Goal: Information Seeking & Learning: Learn about a topic

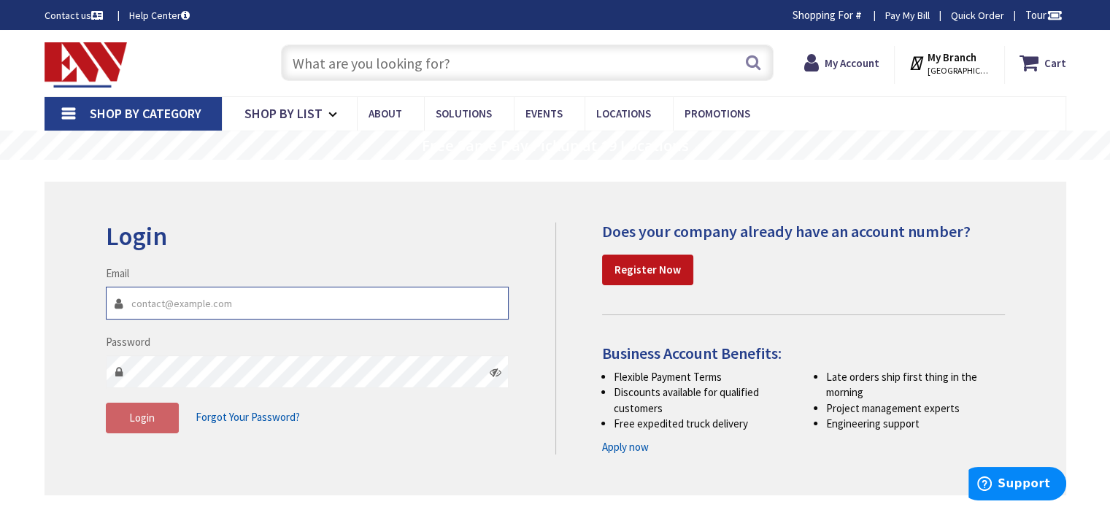
type input "estimating@ehaberlielectric.com"
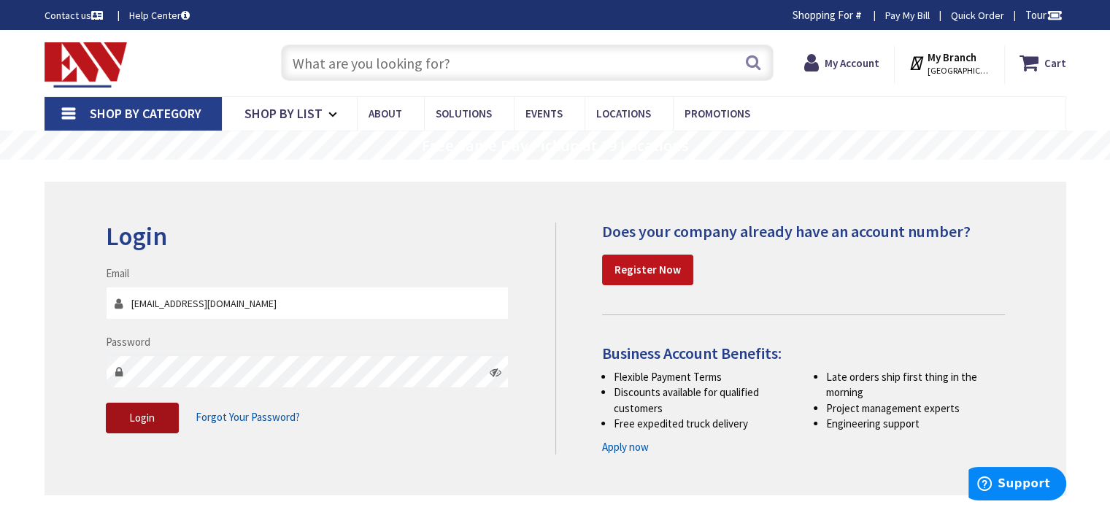
click at [144, 431] on button "Login" at bounding box center [142, 418] width 73 height 31
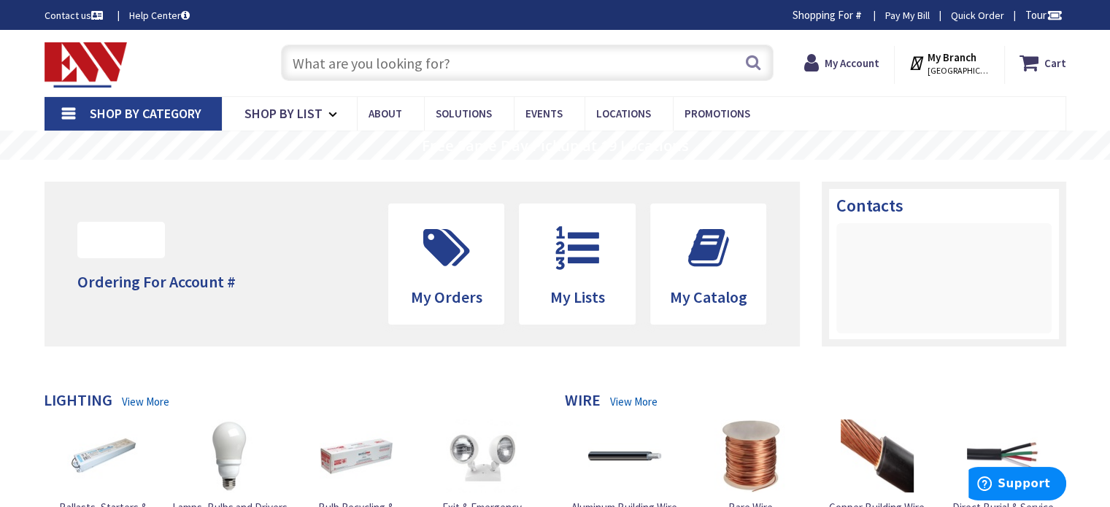
click at [449, 63] on input "text" at bounding box center [527, 63] width 492 height 36
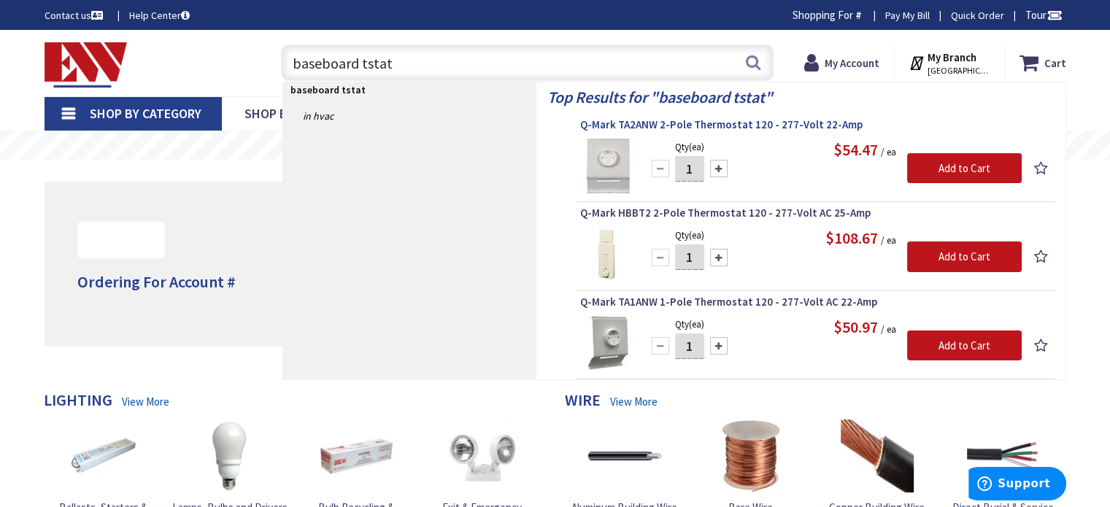
type input "baseboard tstat"
click at [683, 126] on span "Q-Mark TA2ANW 2-Pole Thermostat 120 - 277-Volt 22-Amp" at bounding box center [815, 124] width 471 height 15
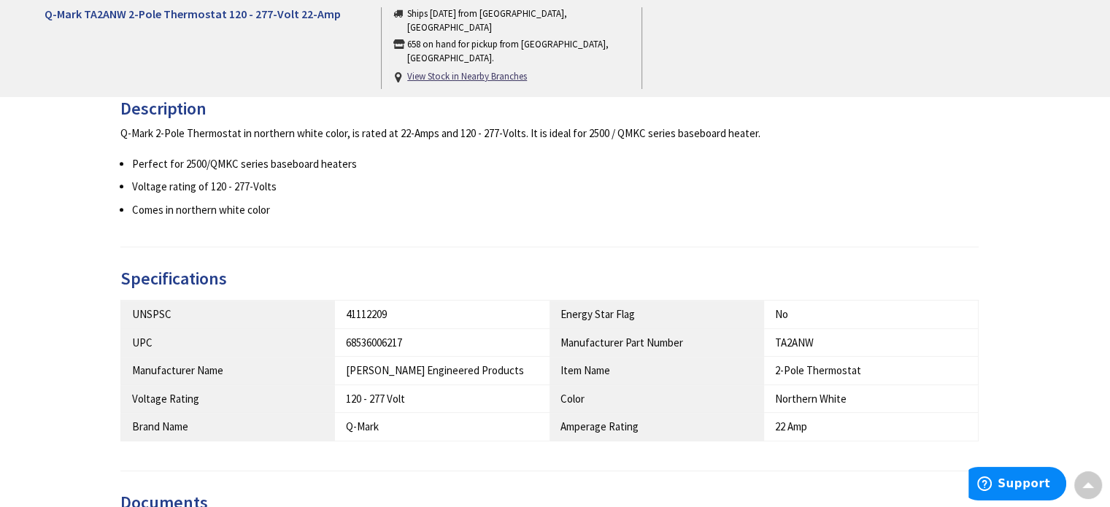
scroll to position [73, 0]
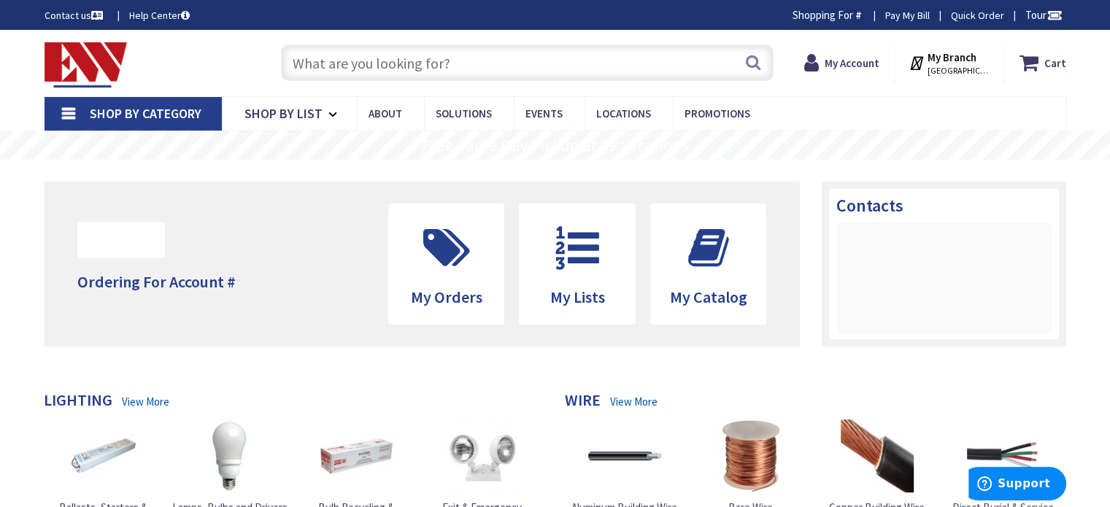
click at [382, 73] on input "text" at bounding box center [527, 63] width 492 height 36
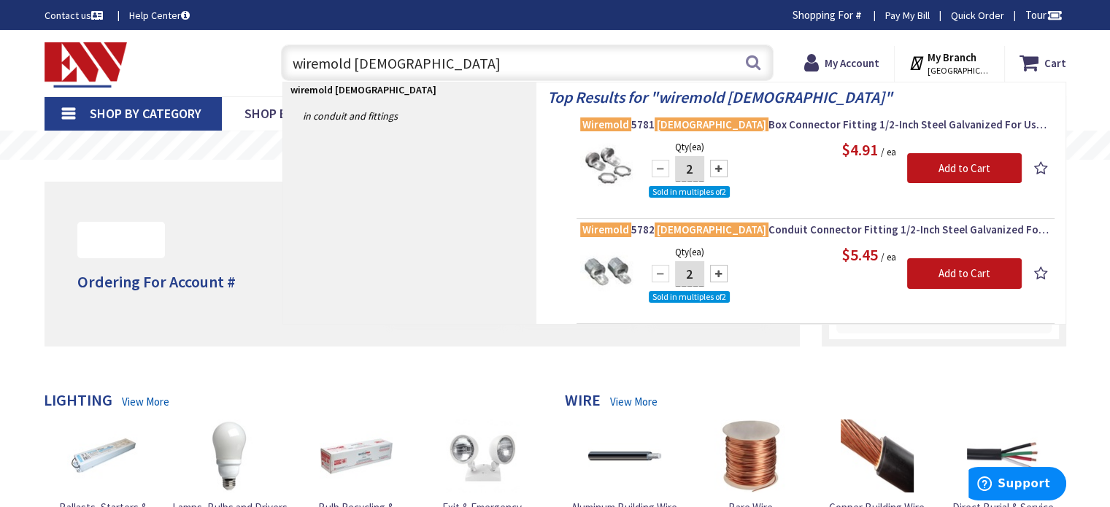
drag, startPoint x: 387, startPoint y: 63, endPoint x: 183, endPoint y: 87, distance: 205.7
click at [185, 87] on div "Toggle Nav wiremold male wiremold male Search Cart My Cart Close" at bounding box center [555, 63] width 1043 height 49
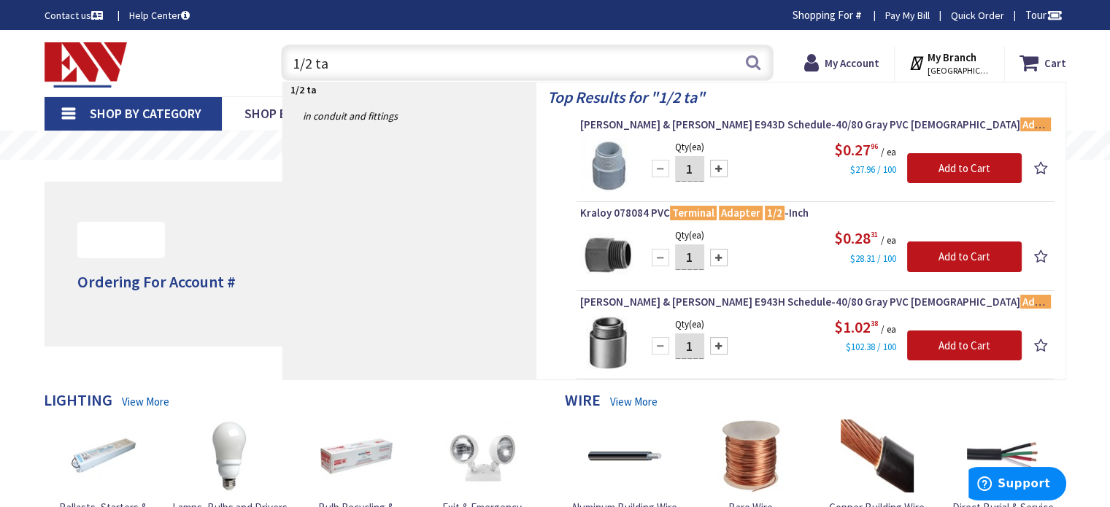
drag, startPoint x: 383, startPoint y: 72, endPoint x: 243, endPoint y: 77, distance: 140.2
click at [247, 76] on div "Toggle Nav 1/2 ta 1/2 ta Search Cart My Cart Close" at bounding box center [555, 63] width 1043 height 49
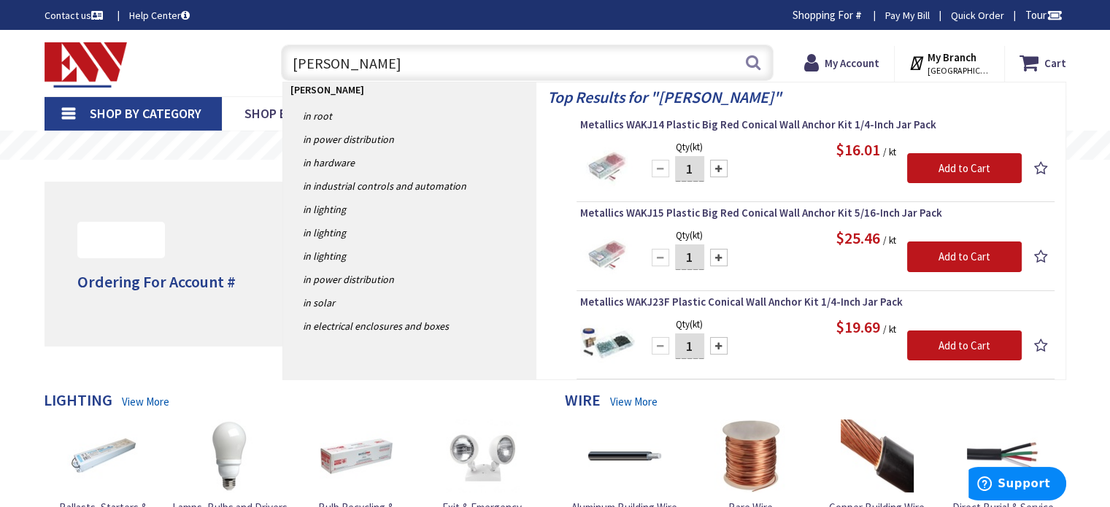
drag, startPoint x: 310, startPoint y: 84, endPoint x: 222, endPoint y: 84, distance: 88.3
click at [222, 84] on div "Toggle Nav rawl rawl Search Cart My Cart Close" at bounding box center [555, 63] width 1043 height 49
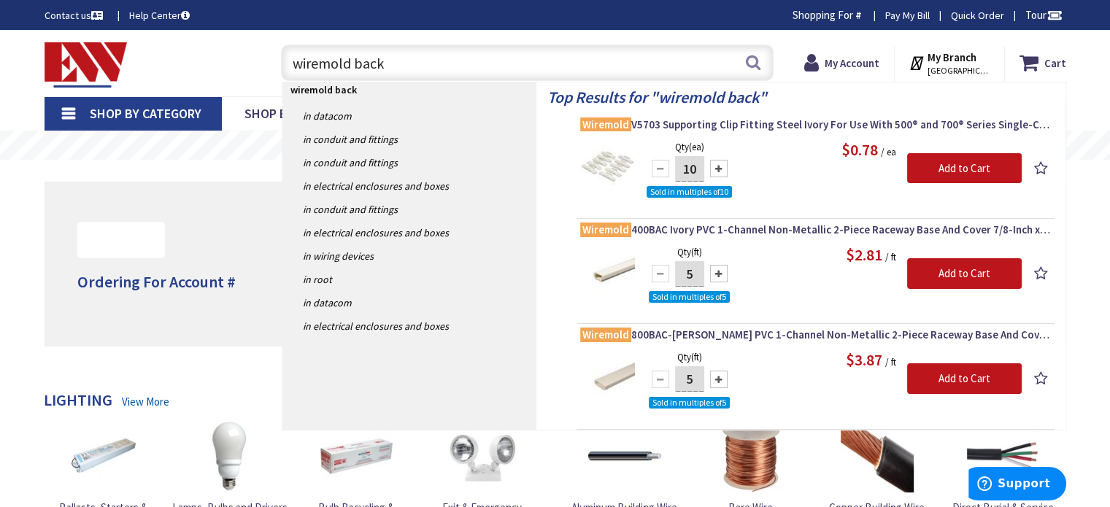
click at [416, 61] on input "wiremold back" at bounding box center [527, 63] width 492 height 36
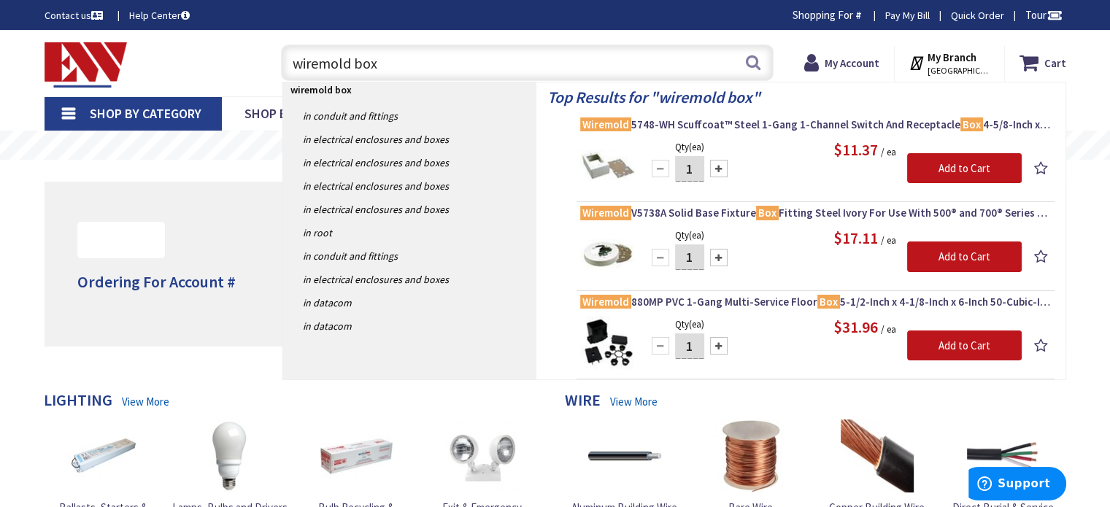
click at [352, 61] on input "wiremold box" at bounding box center [527, 63] width 492 height 36
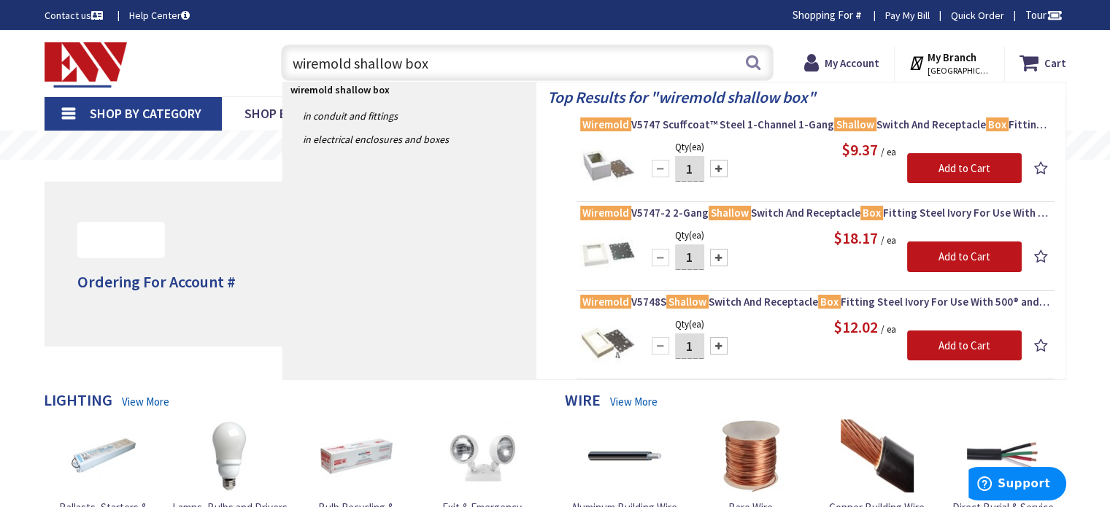
click at [436, 58] on input "wiremold shallow box" at bounding box center [527, 63] width 492 height 36
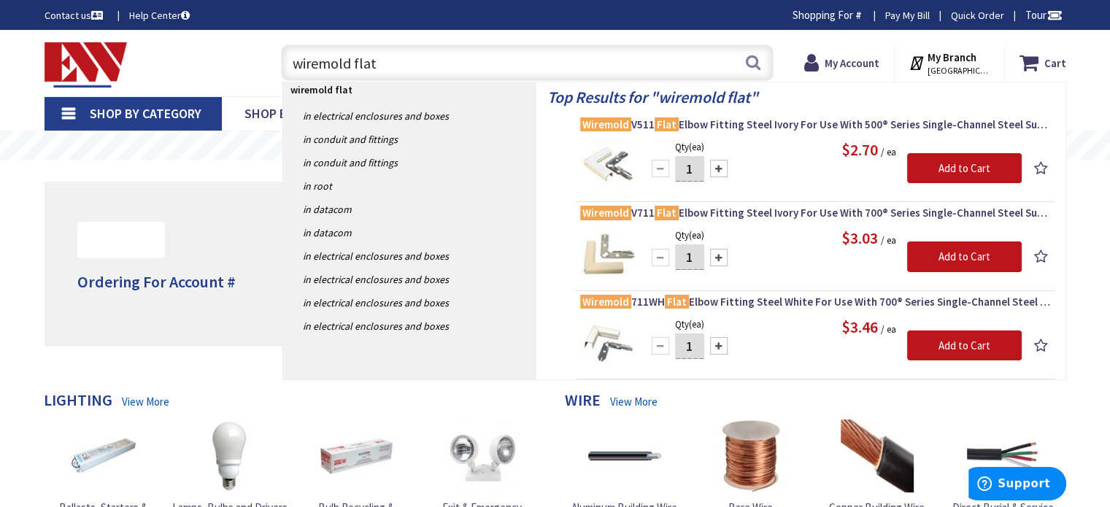
click at [389, 58] on input "wiremold flat" at bounding box center [527, 63] width 492 height 36
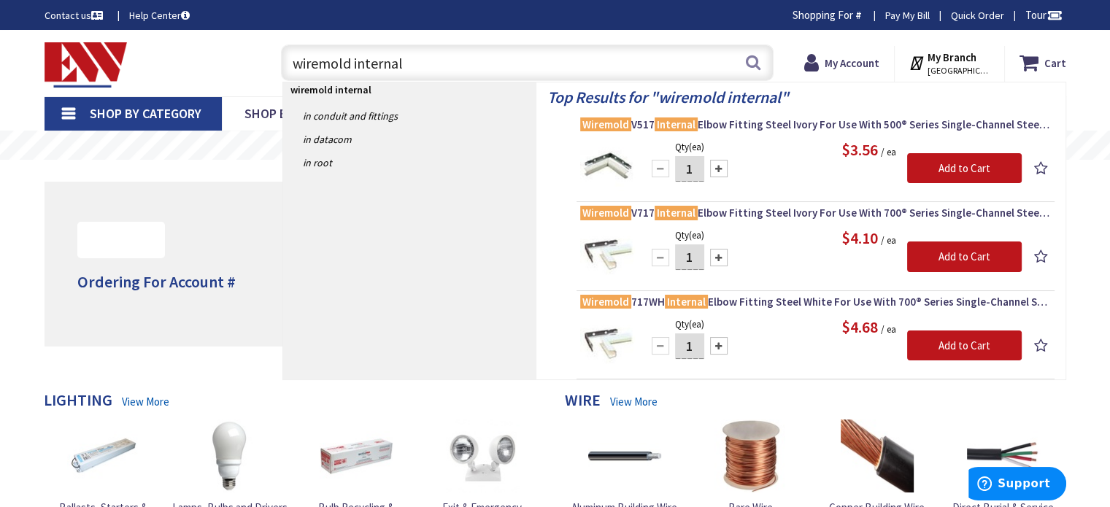
click at [464, 55] on input "wiremold internal" at bounding box center [527, 63] width 492 height 36
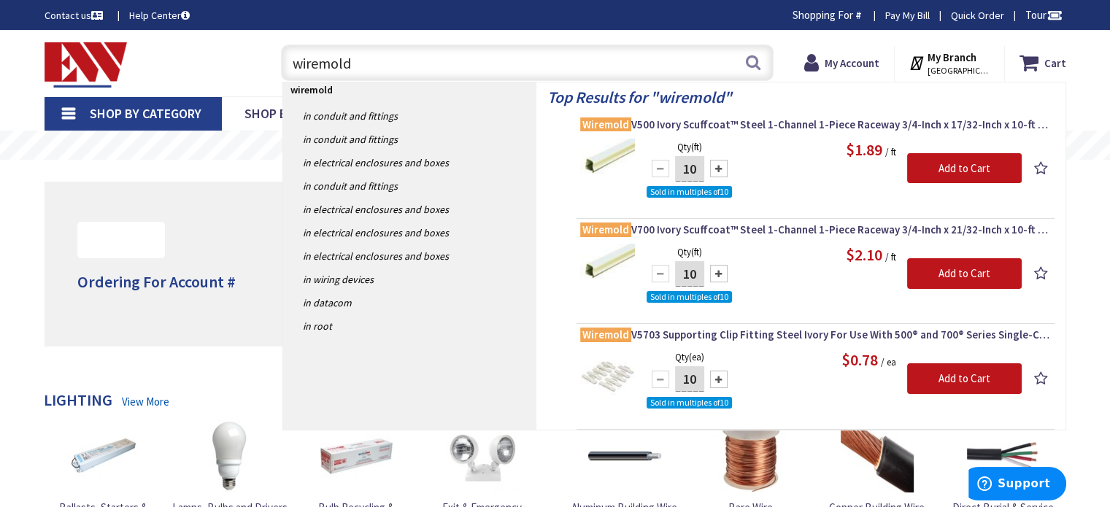
drag, startPoint x: 363, startPoint y: 64, endPoint x: 240, endPoint y: 61, distance: 123.3
click at [241, 61] on div "Toggle Nav wiremold wiremold Search Cart My Cart Close" at bounding box center [555, 63] width 1043 height 49
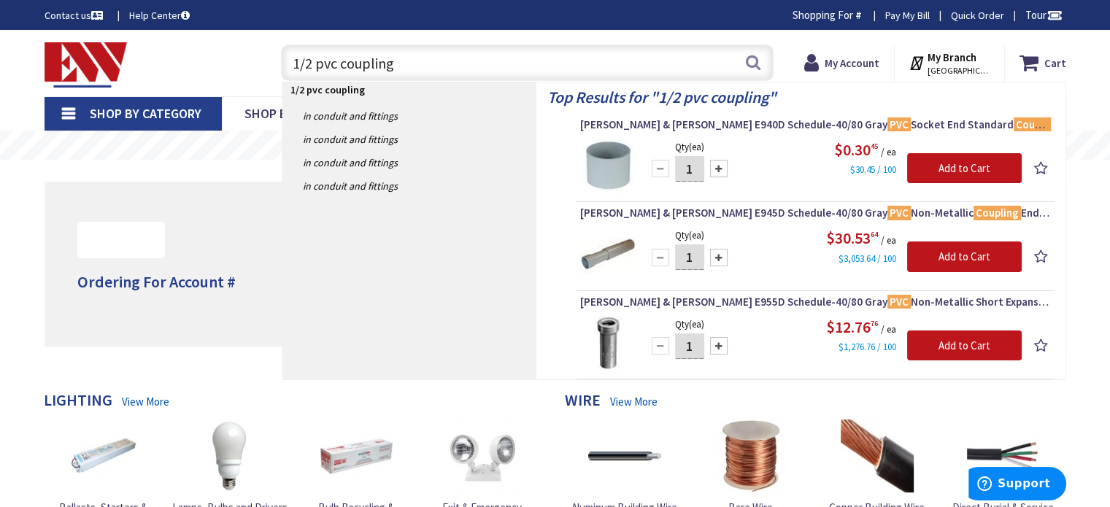
click at [416, 58] on input "1/2 pvc coupling" at bounding box center [527, 63] width 492 height 36
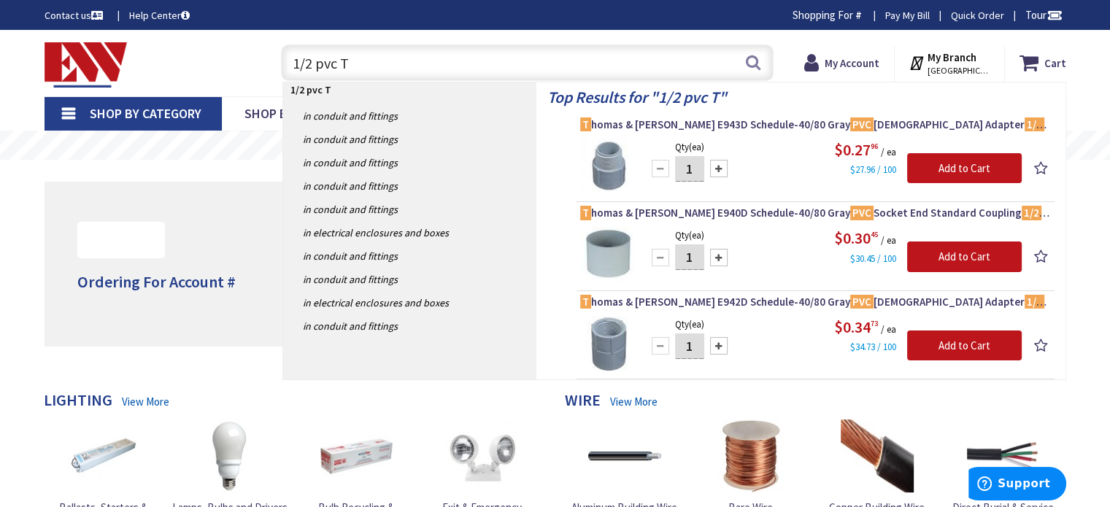
click at [339, 65] on input "1/2 pvc T" at bounding box center [527, 63] width 492 height 36
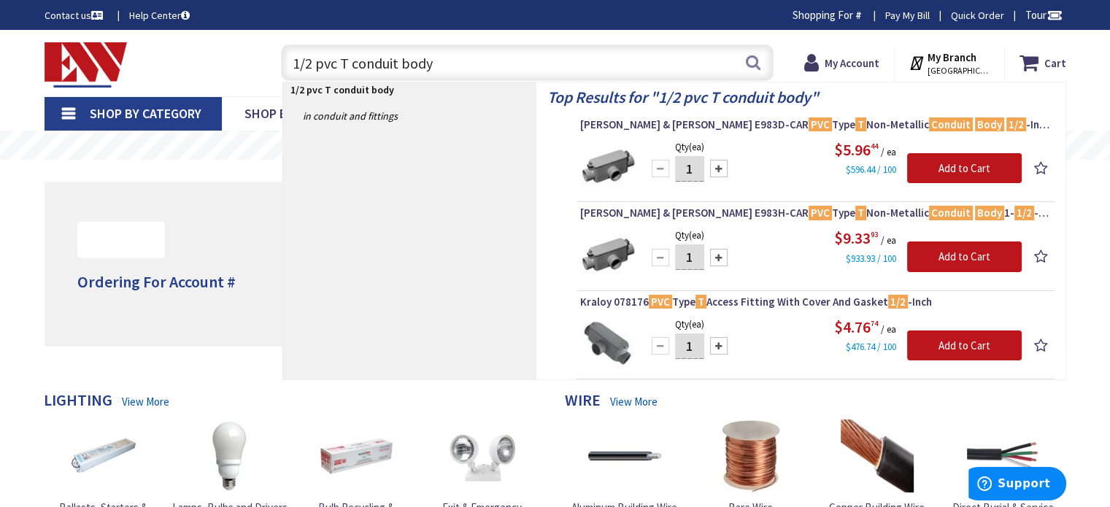
drag, startPoint x: 452, startPoint y: 54, endPoint x: 341, endPoint y: 55, distance: 110.9
click at [341, 55] on input "1/2 pvc T conduit body" at bounding box center [527, 63] width 492 height 36
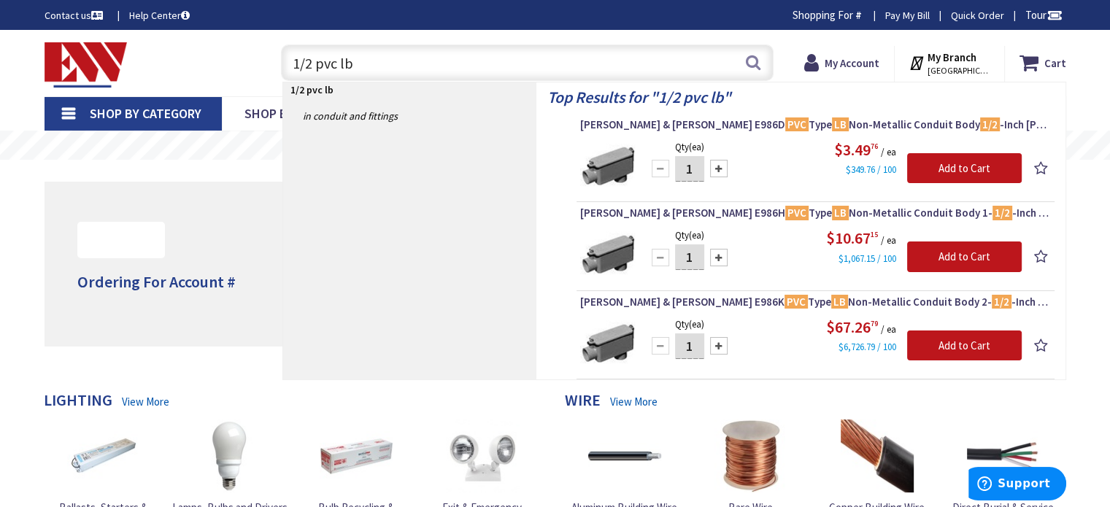
click at [418, 66] on input "1/2 pvc lb" at bounding box center [527, 63] width 492 height 36
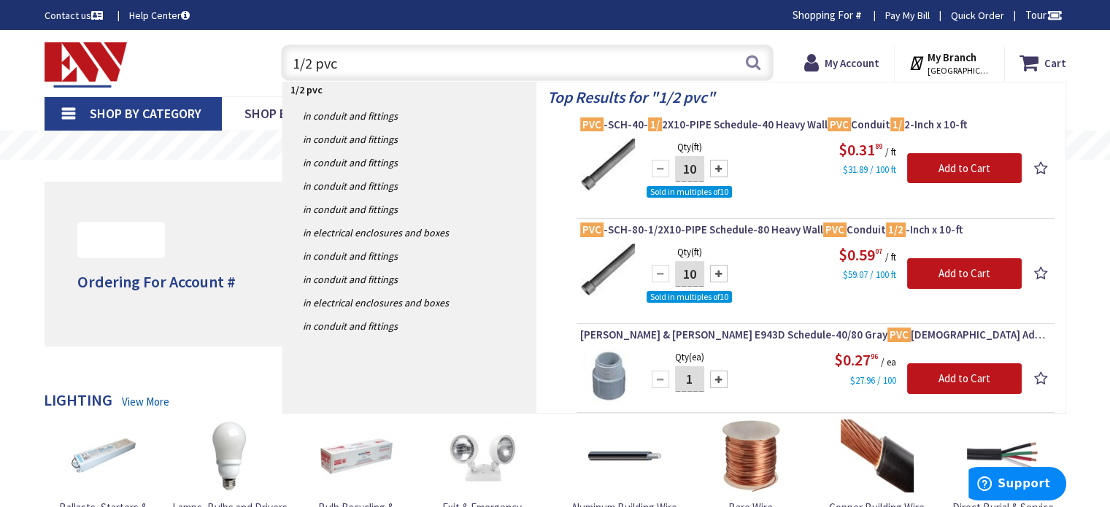
drag, startPoint x: 358, startPoint y: 56, endPoint x: 227, endPoint y: 64, distance: 131.6
click at [228, 64] on div "Toggle Nav 1/2 pvc 1/2 pvc Search Cart My Cart Close" at bounding box center [555, 63] width 1043 height 49
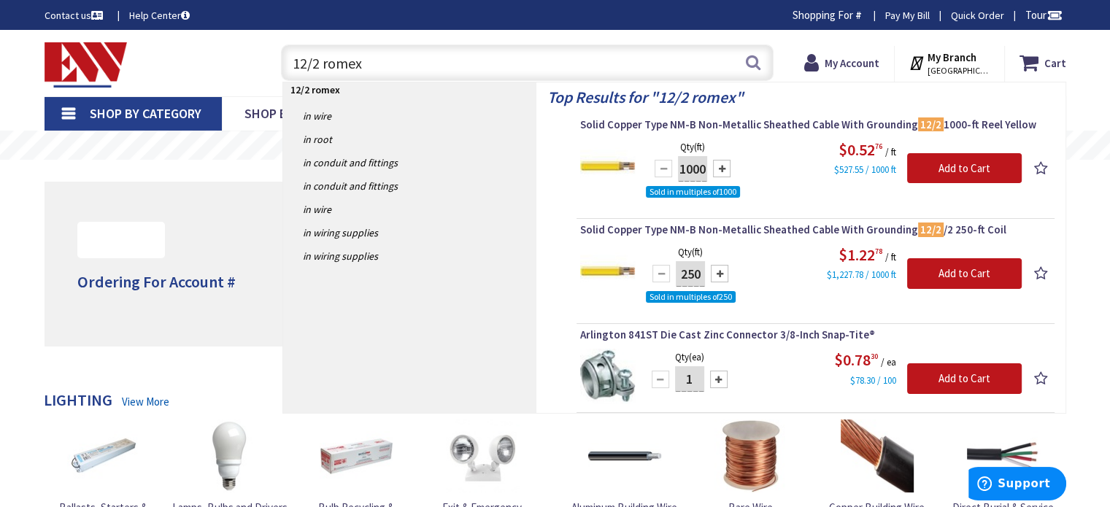
drag, startPoint x: 327, startPoint y: 66, endPoint x: 211, endPoint y: 81, distance: 117.0
click at [224, 80] on div "Toggle Nav 12/2 romex 12/2 romex Search Cart My Cart Close" at bounding box center [555, 63] width 1043 height 49
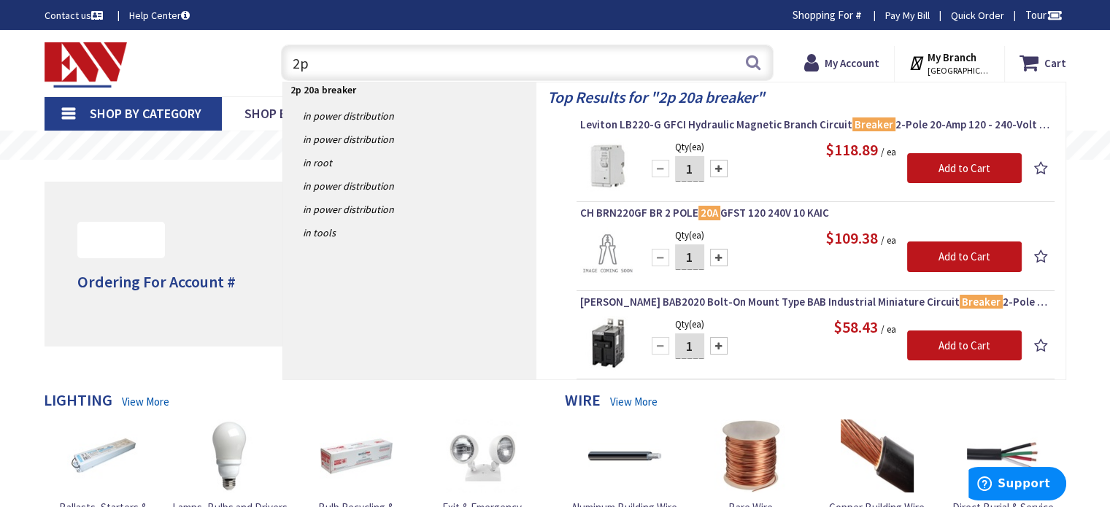
type input "2"
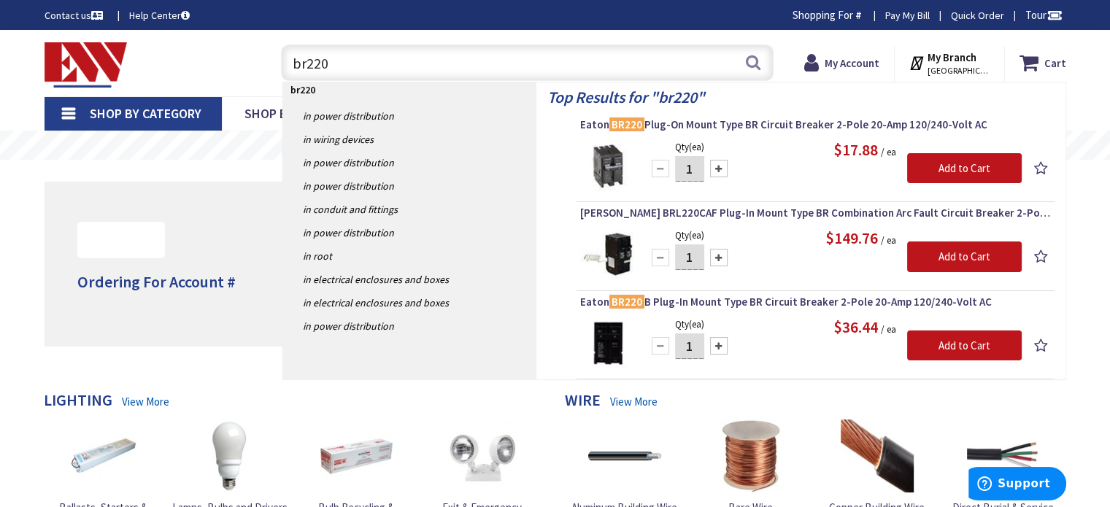
drag, startPoint x: 317, startPoint y: 51, endPoint x: 197, endPoint y: 59, distance: 119.9
click at [198, 57] on div "Toggle Nav br220 br220 Search Cart My Cart Close You have no items in your shop…" at bounding box center [555, 63] width 1043 height 49
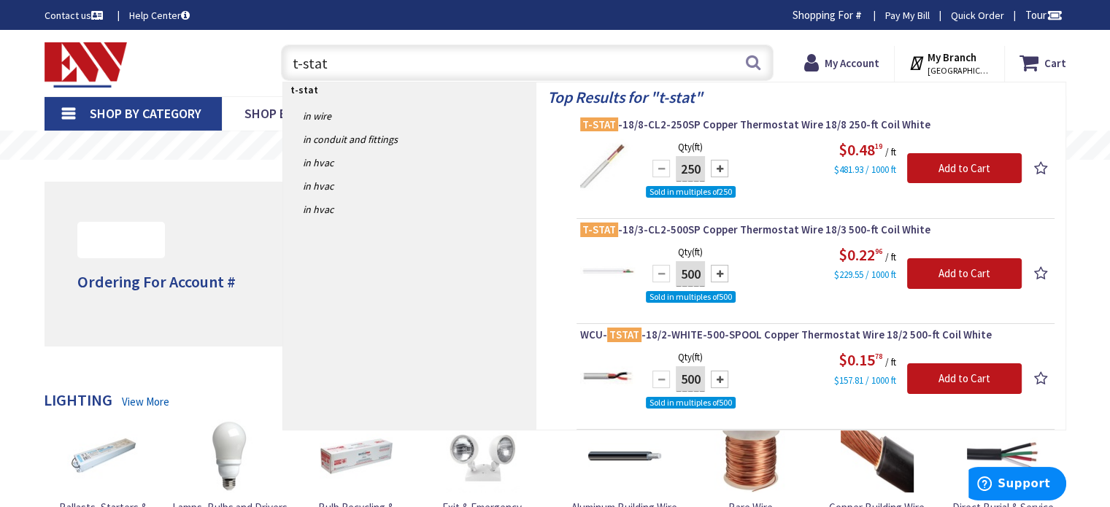
click at [292, 58] on input "t-stat" at bounding box center [527, 63] width 492 height 36
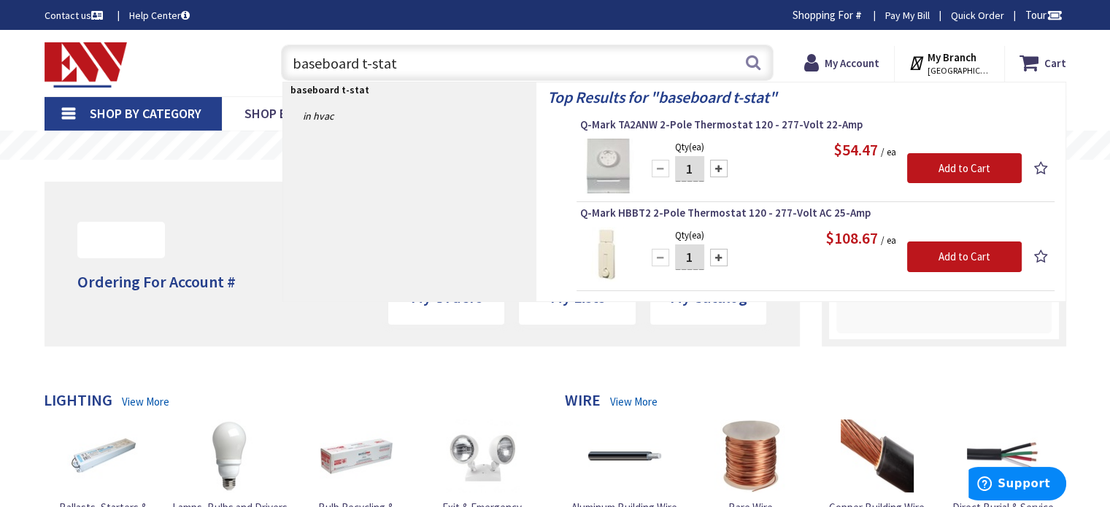
click at [405, 61] on input "baseboard t-stat" at bounding box center [527, 63] width 492 height 36
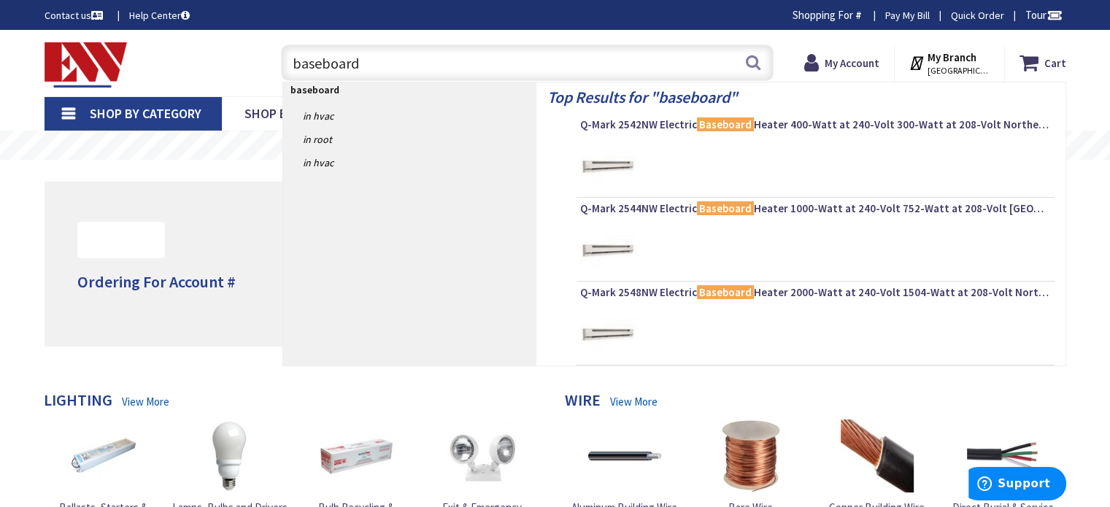
click at [289, 68] on input "baseboard" at bounding box center [527, 63] width 492 height 36
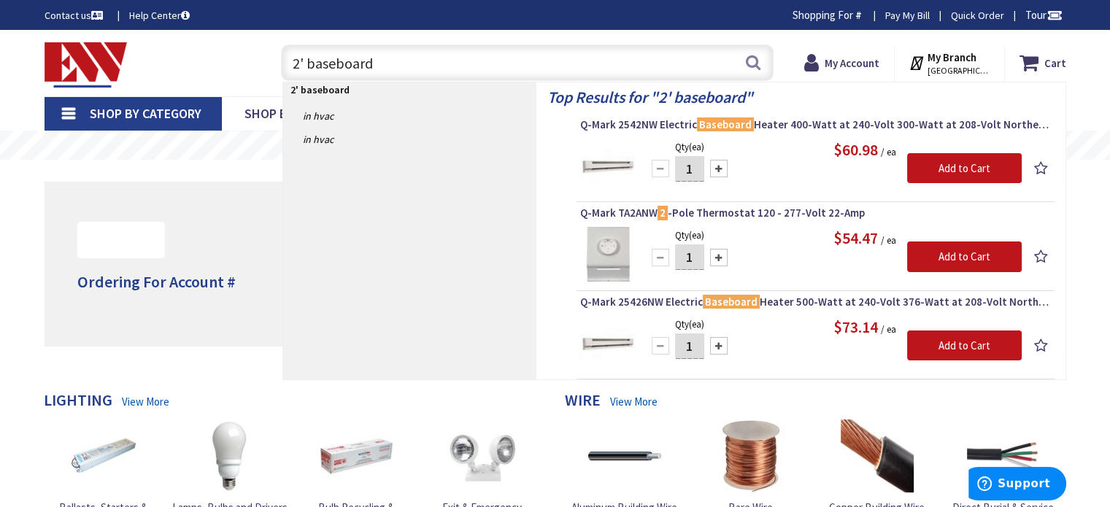
drag, startPoint x: 301, startPoint y: 69, endPoint x: 287, endPoint y: 73, distance: 14.3
click at [287, 72] on input "2' baseboard" at bounding box center [527, 63] width 492 height 36
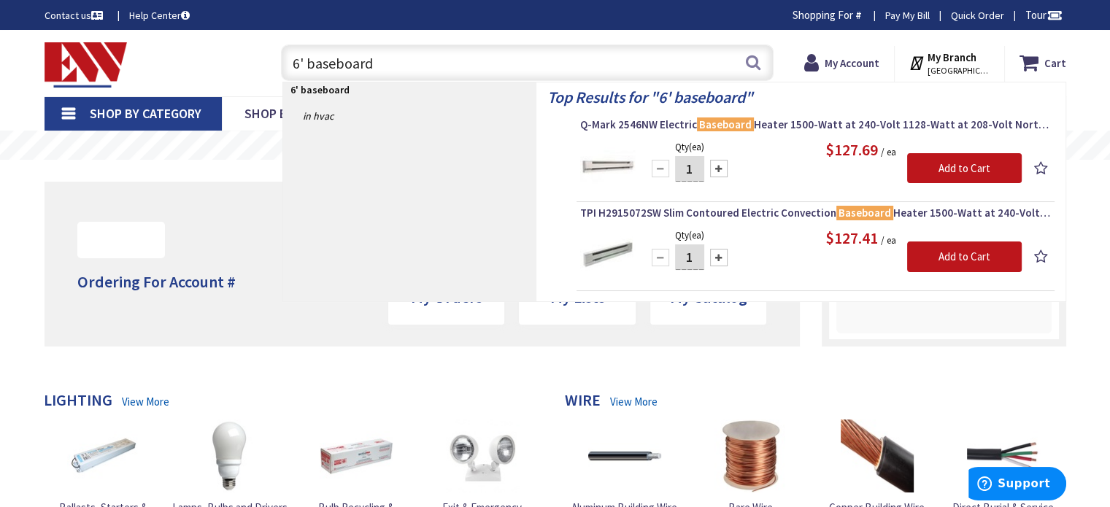
drag, startPoint x: 298, startPoint y: 61, endPoint x: 289, endPoint y: 64, distance: 9.5
click at [289, 64] on input "6' baseboard" at bounding box center [527, 63] width 492 height 36
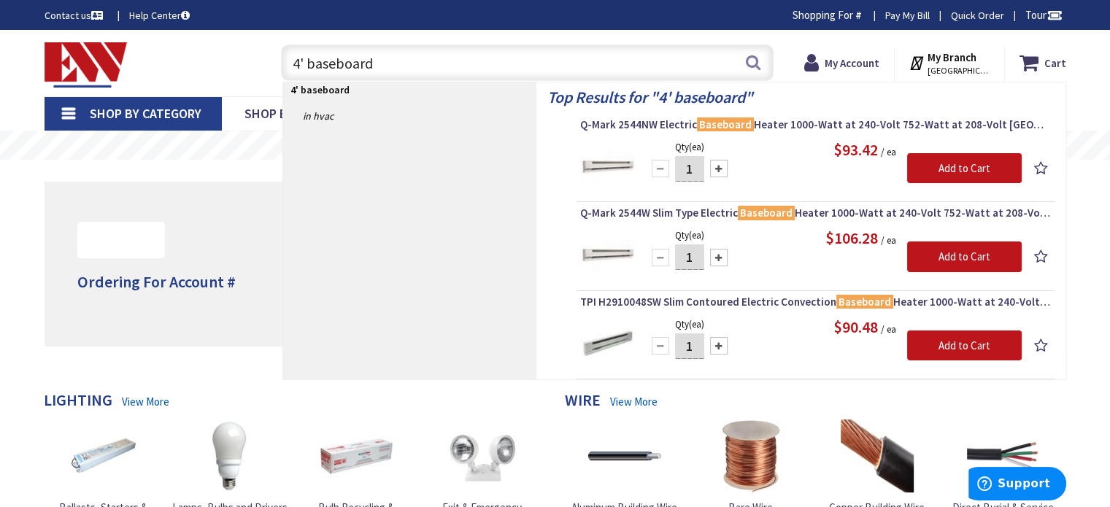
drag, startPoint x: 298, startPoint y: 59, endPoint x: 286, endPoint y: 66, distance: 14.0
click at [286, 66] on input "4' baseboard" at bounding box center [527, 63] width 492 height 36
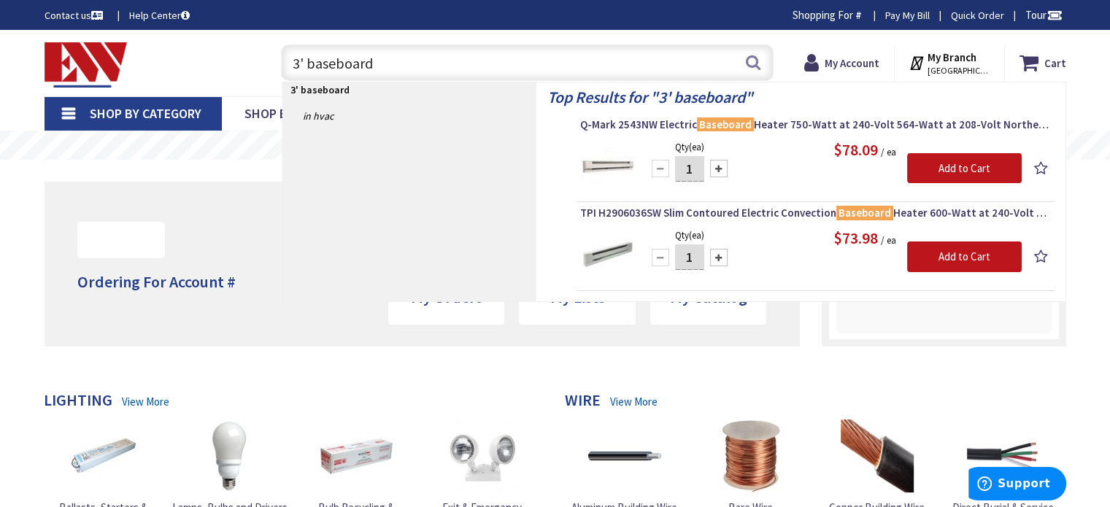
type input "3' baseboard"
click at [76, 109] on link "Shop By Category" at bounding box center [133, 114] width 177 height 34
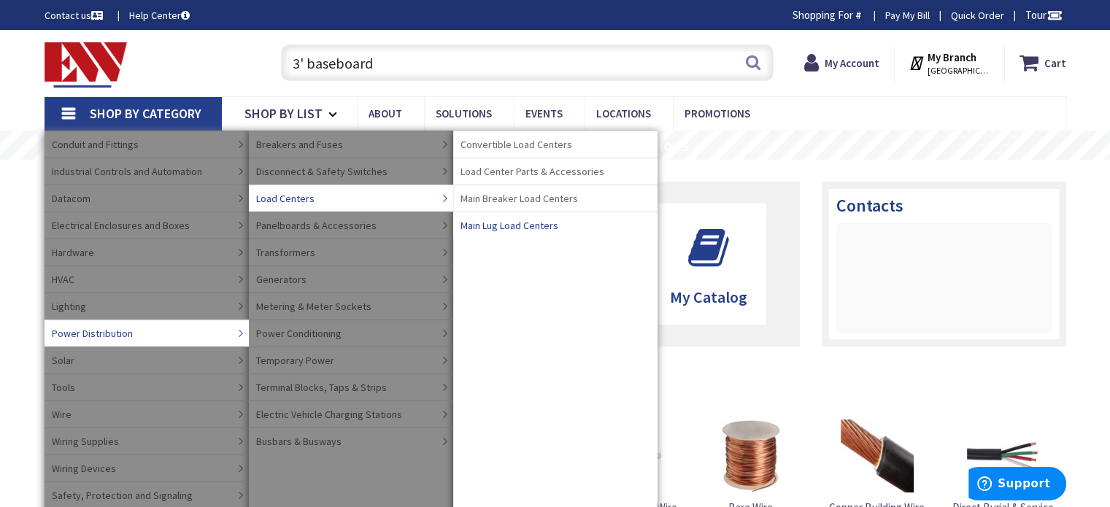
click at [543, 226] on span "Main Lug Load Centers" at bounding box center [509, 225] width 98 height 15
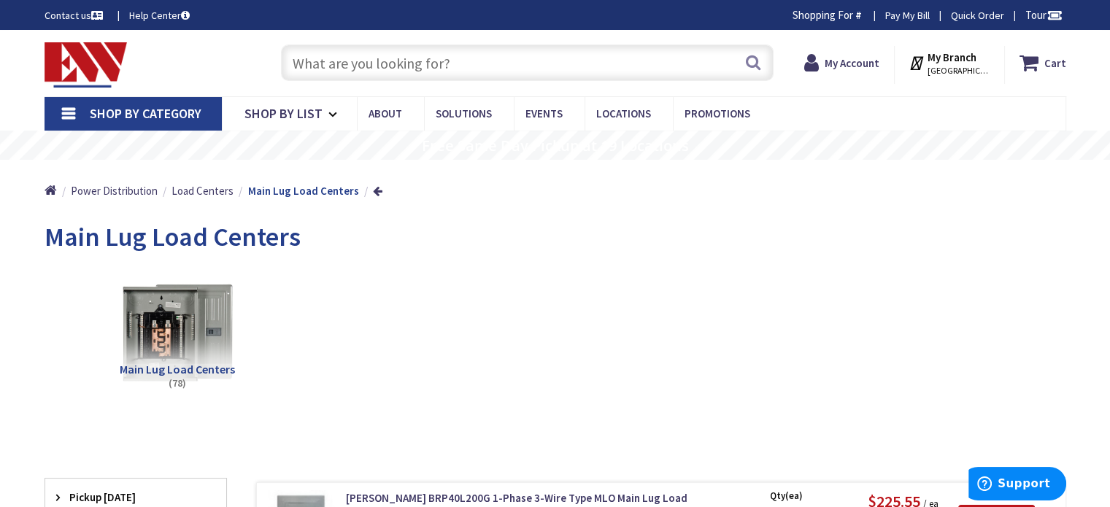
click at [373, 69] on input "text" at bounding box center [527, 63] width 492 height 36
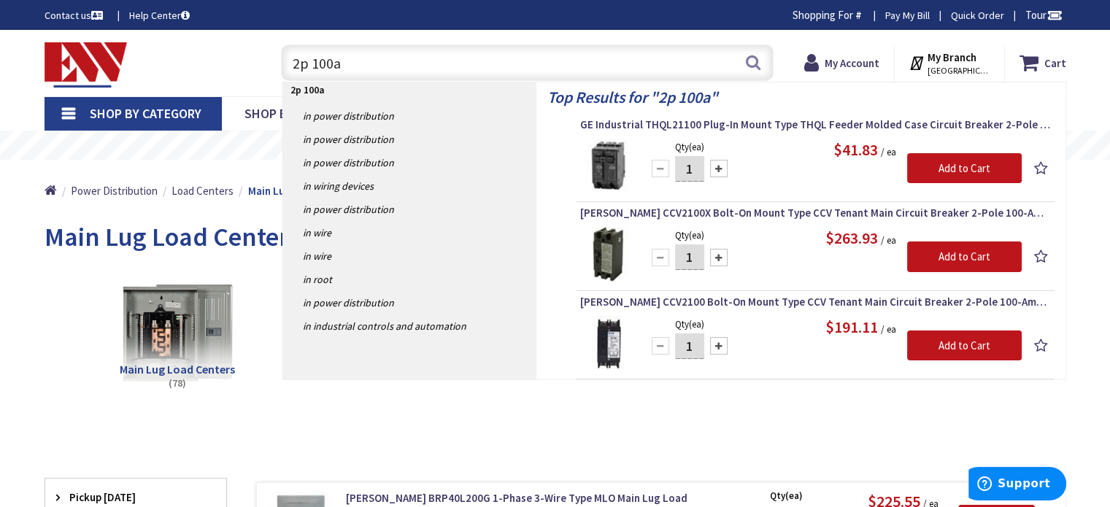
drag, startPoint x: 363, startPoint y: 66, endPoint x: 248, endPoint y: 72, distance: 115.4
click at [249, 72] on div "Toggle Nav 2p 100a 2p 100a Search Cart My Cart Close" at bounding box center [555, 63] width 1043 height 49
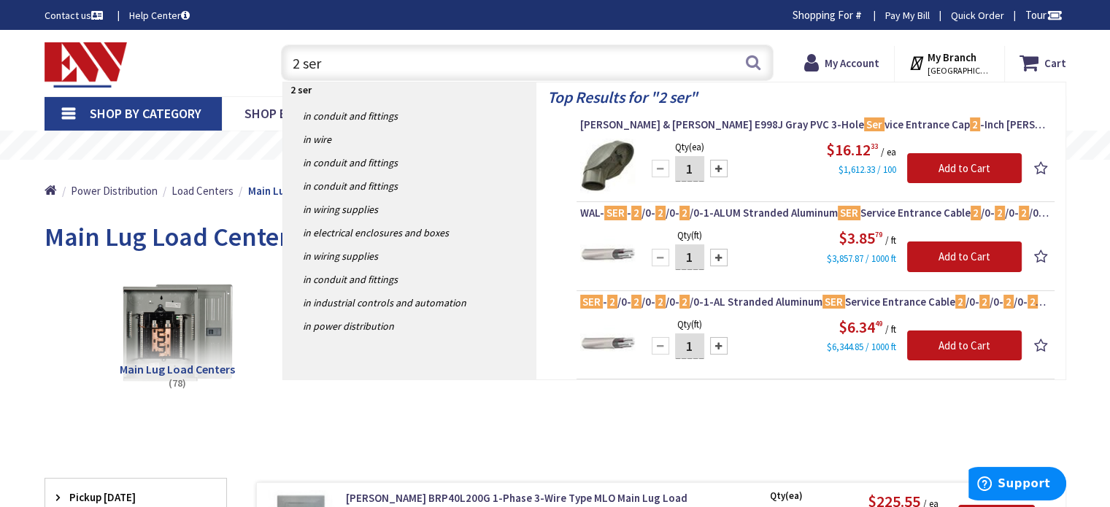
click at [300, 60] on input "2 ser" at bounding box center [527, 63] width 492 height 36
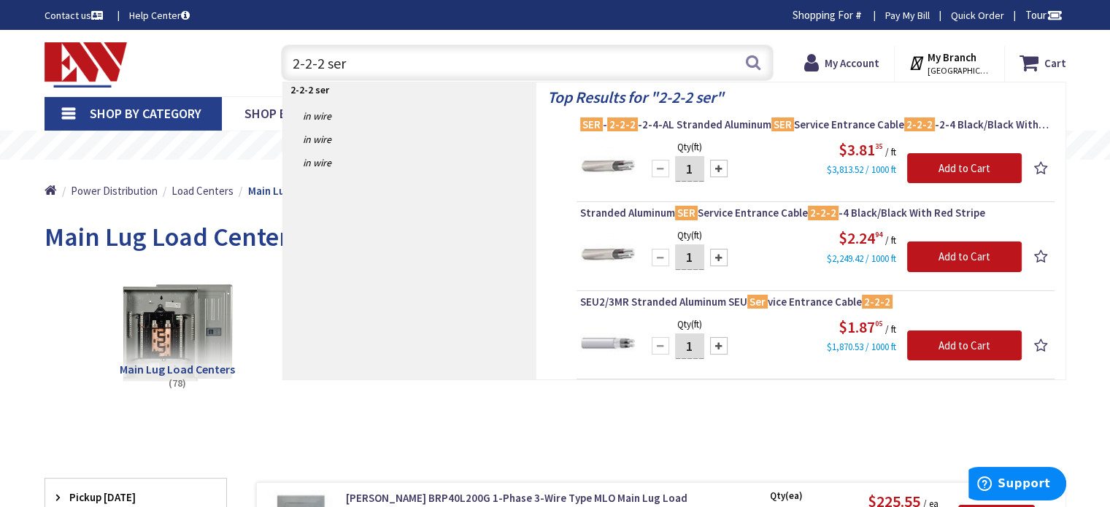
drag, startPoint x: 286, startPoint y: 53, endPoint x: 197, endPoint y: 65, distance: 89.9
click at [198, 64] on div "Toggle Nav 2-2-2 ser 2-2-2 ser Search Cart My Cart Close" at bounding box center [555, 63] width 1043 height 49
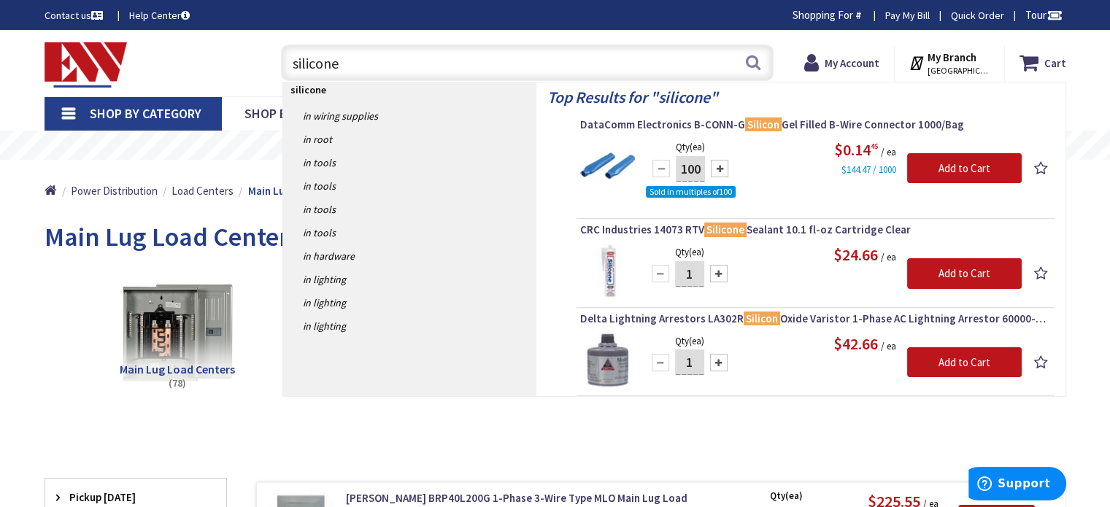
drag, startPoint x: 336, startPoint y: 72, endPoint x: 197, endPoint y: 104, distance: 142.8
click at [208, 83] on div "Toggle Nav silicone silicone Search Cart My Cart Close" at bounding box center [555, 63] width 1043 height 49
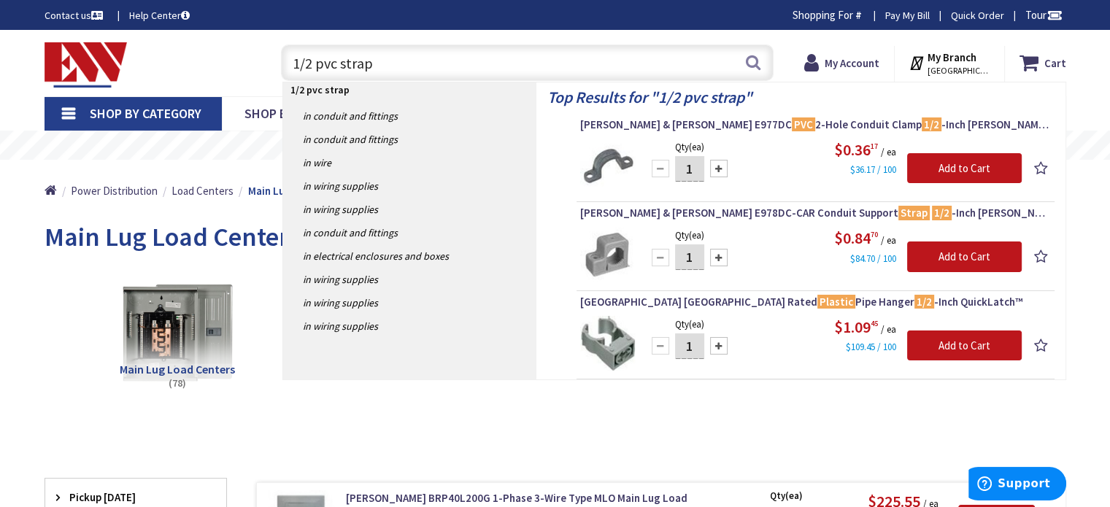
type input "1/2 pvc strap"
click at [88, 71] on img at bounding box center [86, 64] width 83 height 45
